Goal: Information Seeking & Learning: Learn about a topic

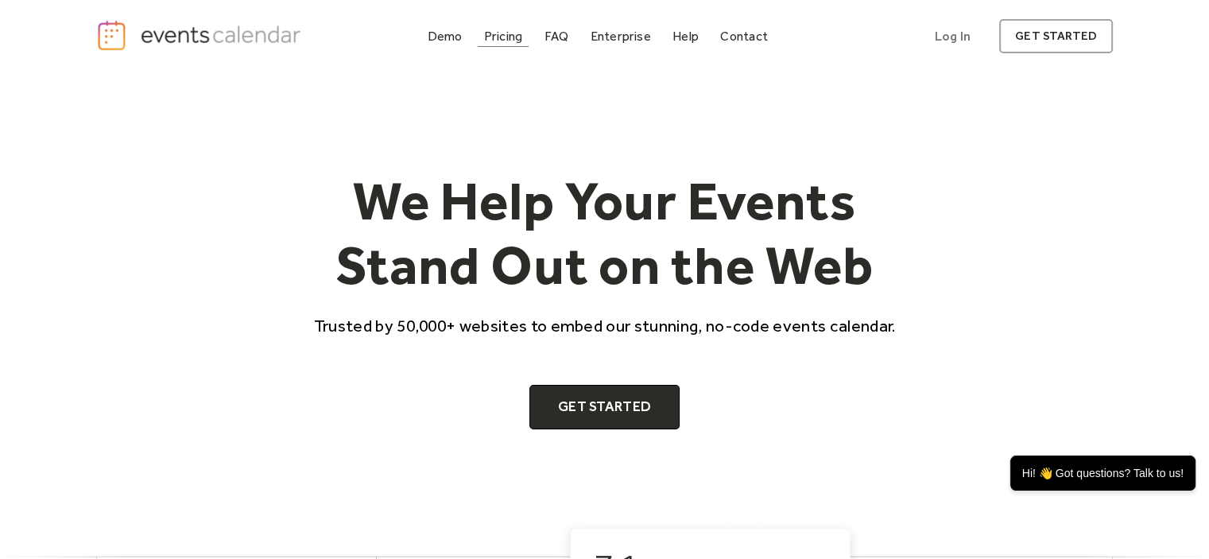
click at [502, 38] on div "Pricing" at bounding box center [503, 36] width 39 height 9
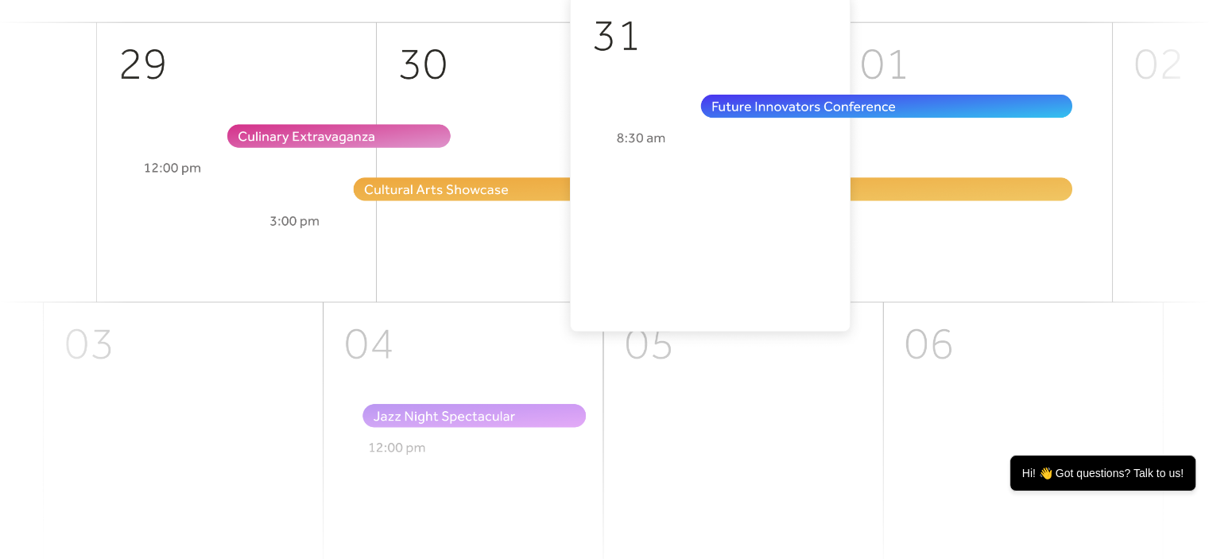
scroll to position [536, 0]
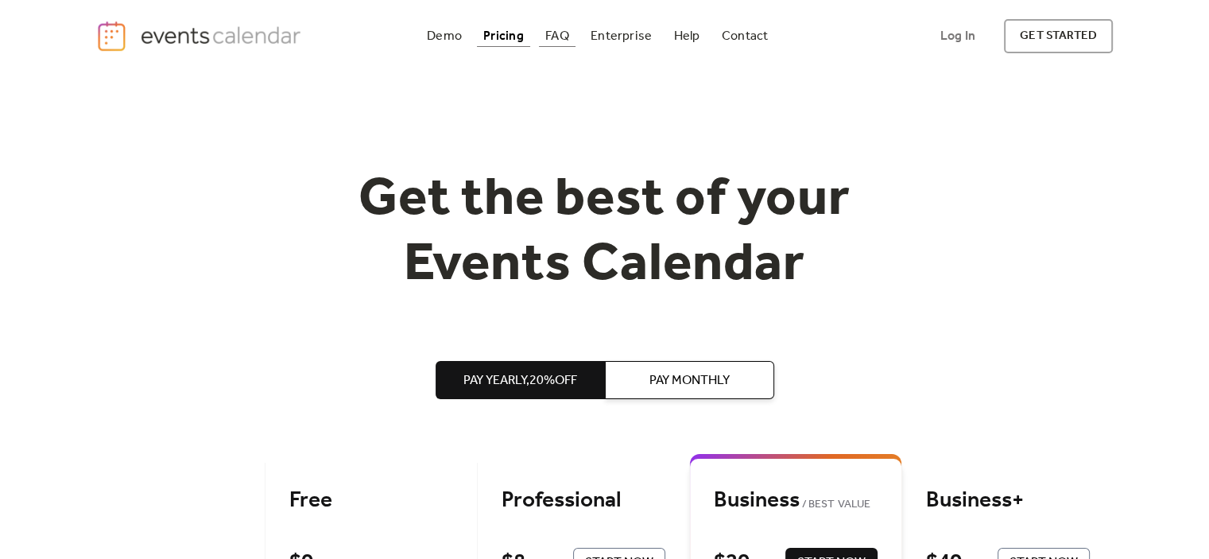
click at [551, 33] on div "FAQ" at bounding box center [557, 36] width 24 height 9
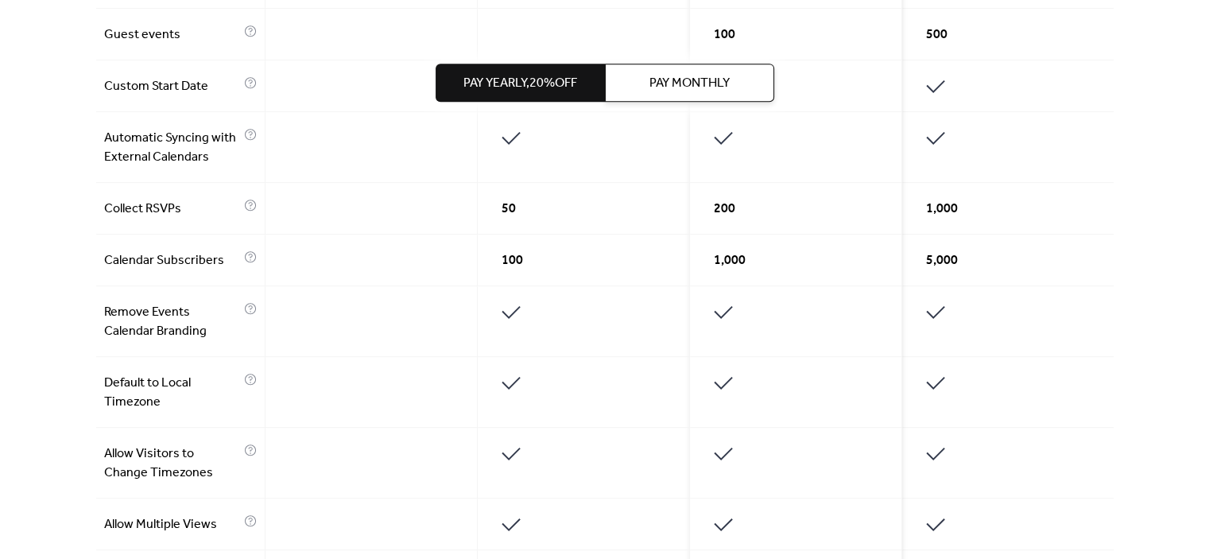
scroll to position [750, 0]
